Goal: Use online tool/utility: Utilize a website feature to perform a specific function

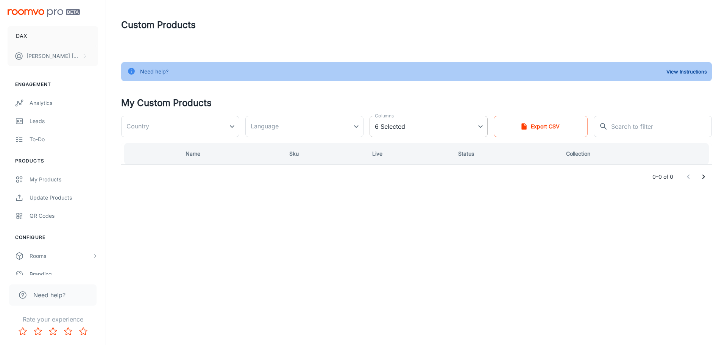
type input "[GEOGRAPHIC_DATA]"
type input "en-us"
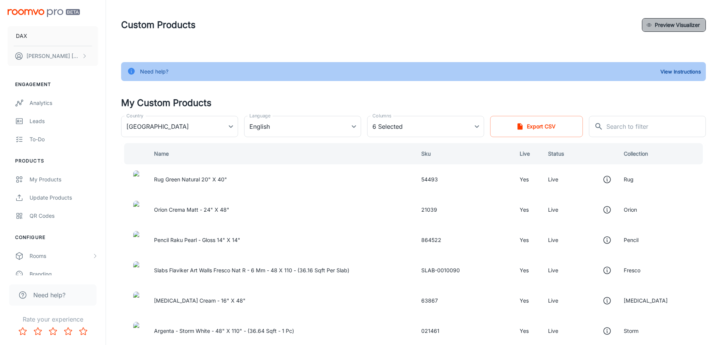
click at [681, 29] on button "Preview Visualizer" at bounding box center [674, 25] width 64 height 14
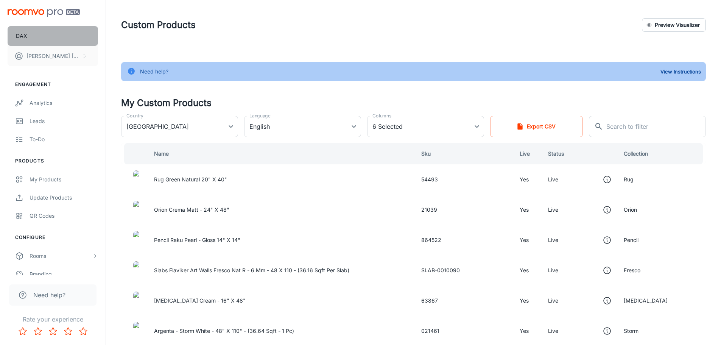
click at [27, 37] on button "DAX" at bounding box center [53, 36] width 90 height 20
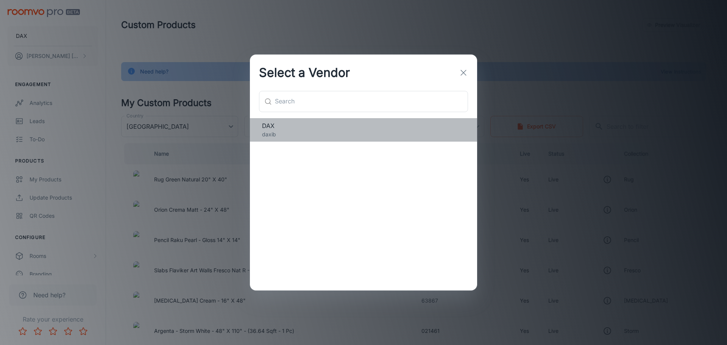
click at [301, 126] on span "DAX" at bounding box center [363, 125] width 203 height 9
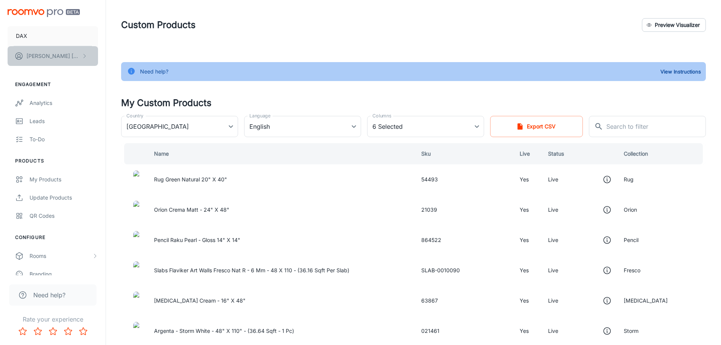
click at [35, 56] on p "[PERSON_NAME]" at bounding box center [53, 56] width 53 height 8
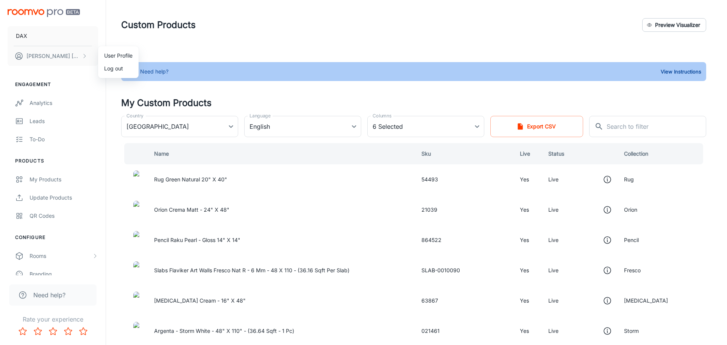
click at [37, 4] on div at bounding box center [363, 172] width 727 height 345
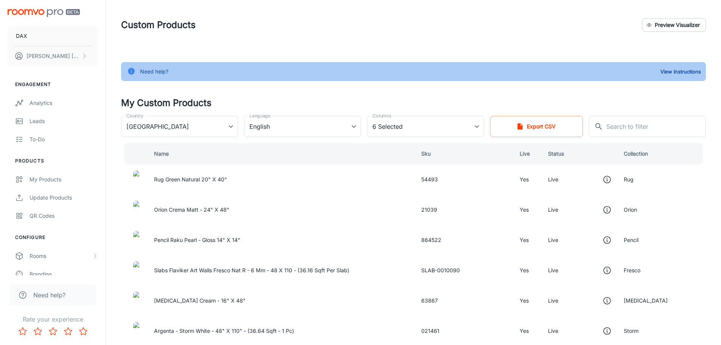
click at [51, 14] on img "scrollable content" at bounding box center [44, 13] width 72 height 8
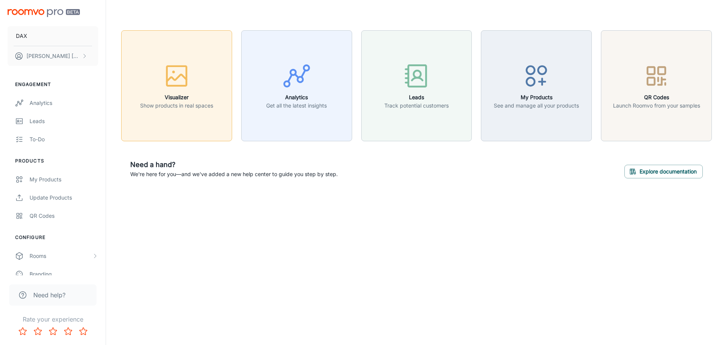
click at [190, 101] on h6 "Visualizer" at bounding box center [176, 97] width 73 height 8
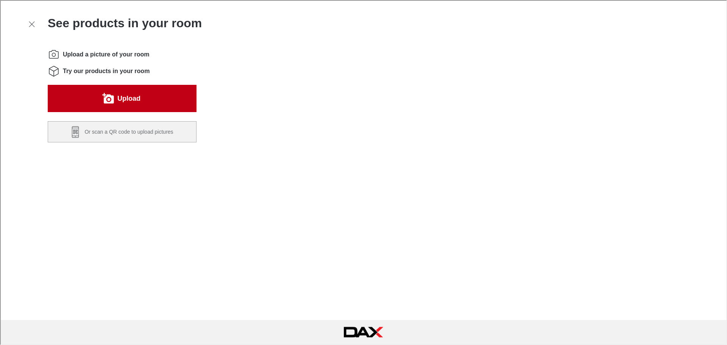
click at [162, 102] on button "Upload" at bounding box center [121, 97] width 149 height 27
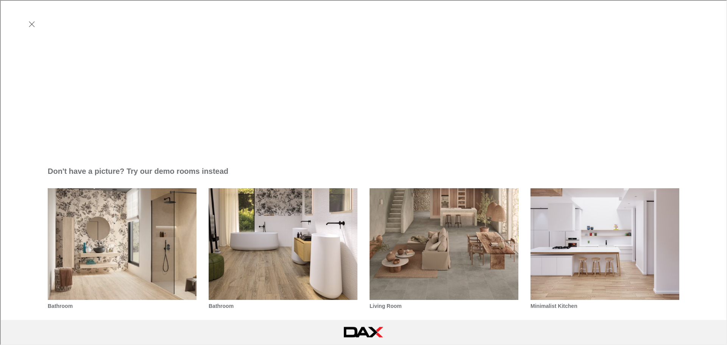
scroll to position [372, 0]
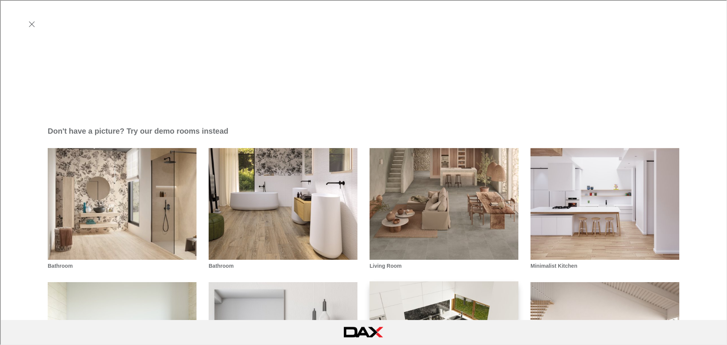
click at [411, 281] on img "Modern Kitchen" at bounding box center [444, 338] width 150 height 114
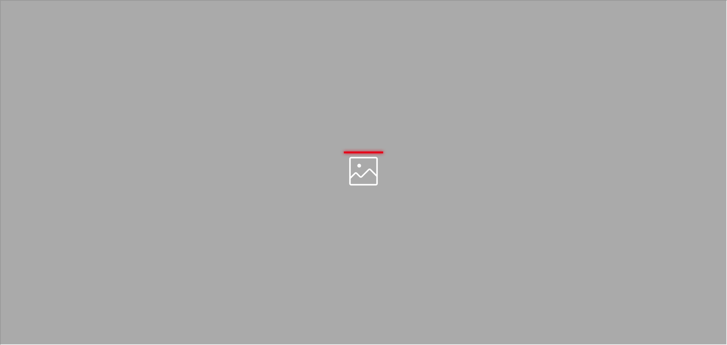
scroll to position [0, 0]
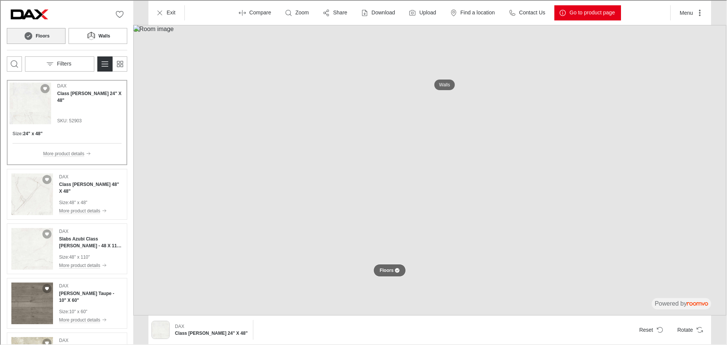
click at [389, 270] on p "Floors" at bounding box center [386, 270] width 14 height 6
click at [390, 270] on p "Floors" at bounding box center [385, 270] width 12 height 6
click at [653, 329] on button "Reset" at bounding box center [649, 328] width 35 height 15
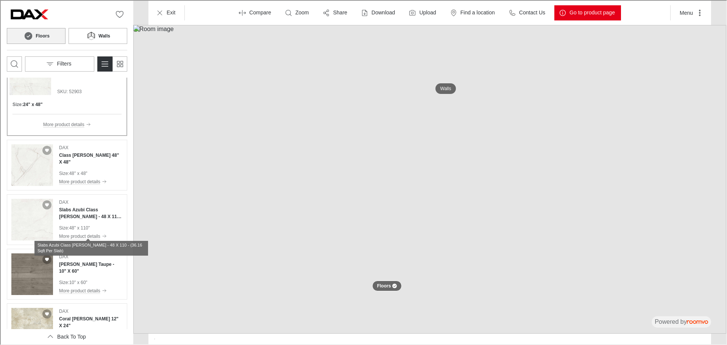
scroll to position [38, 0]
